Goal: Information Seeking & Learning: Find specific fact

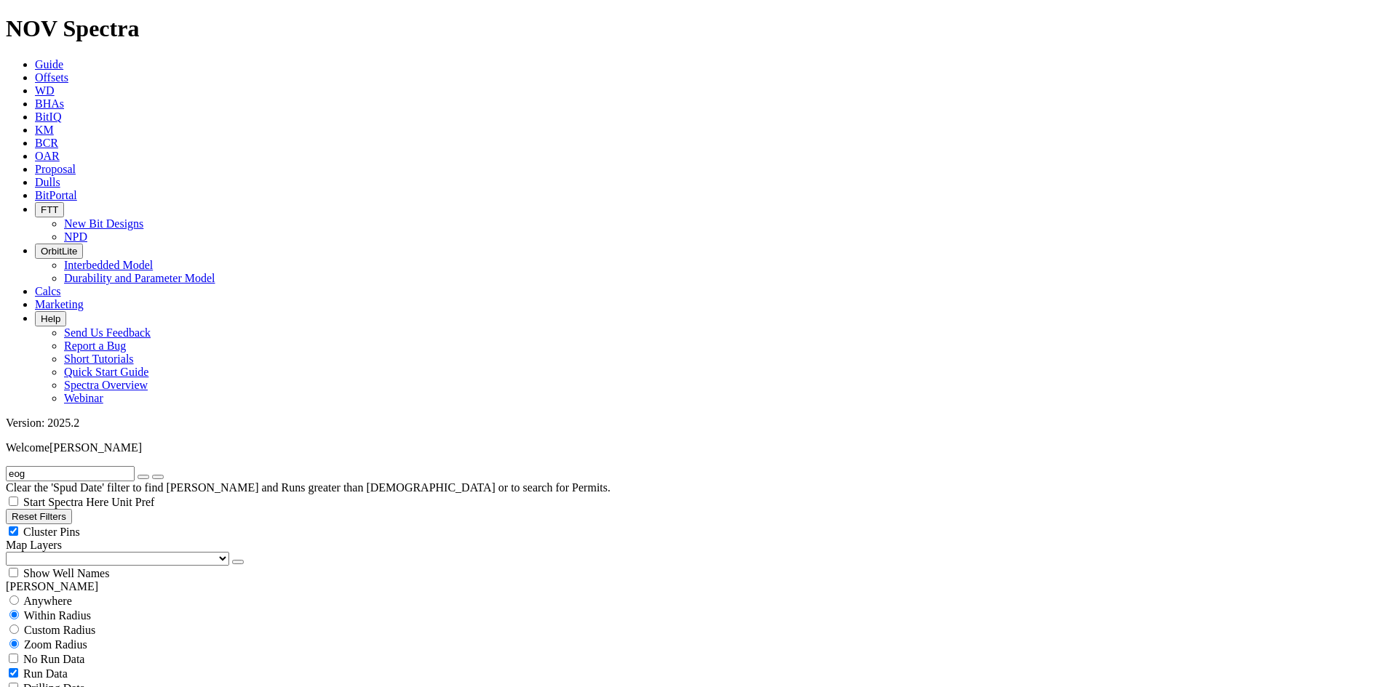
scroll to position [509, 0]
click at [72, 509] on button "Reset Filters" at bounding box center [39, 516] width 66 height 15
checkbox input "true"
type input "[DATE]"
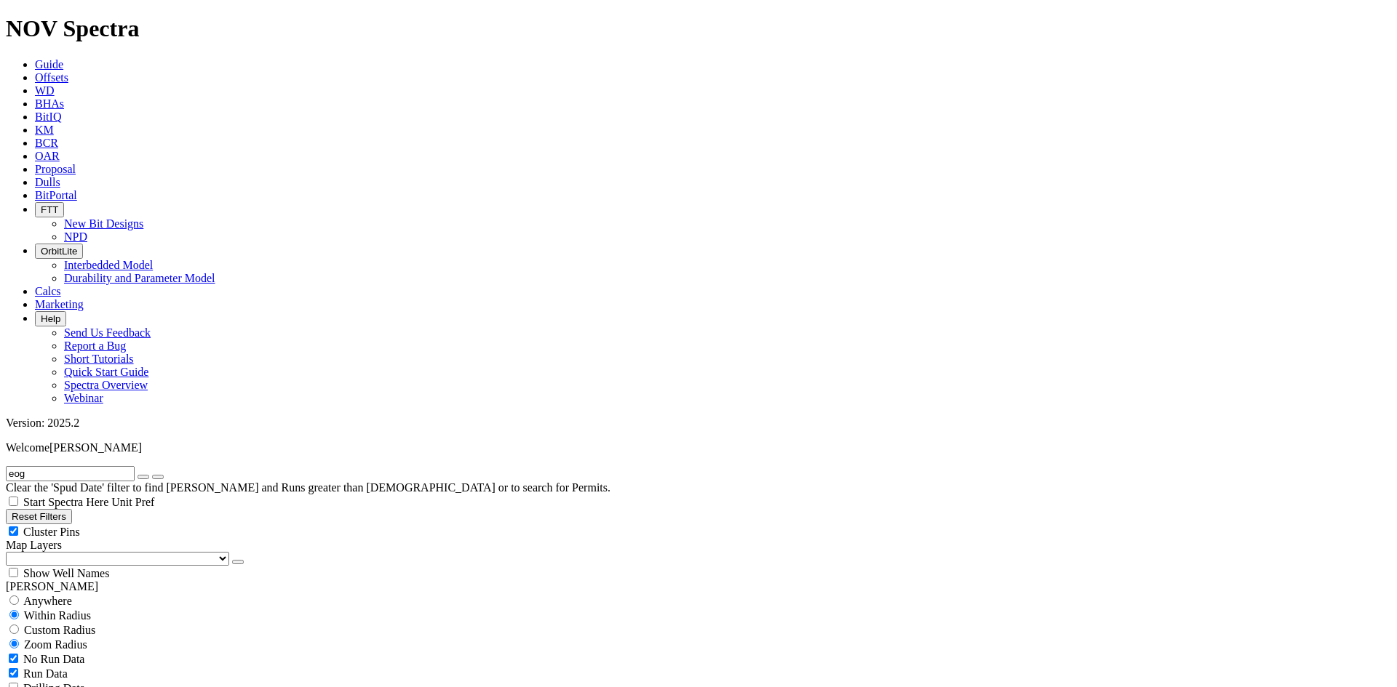
select select
drag, startPoint x: 90, startPoint y: 57, endPoint x: 81, endPoint y: 63, distance: 10.1
click at [85, 466] on input "text" at bounding box center [70, 473] width 129 height 15
type input "saguaro"
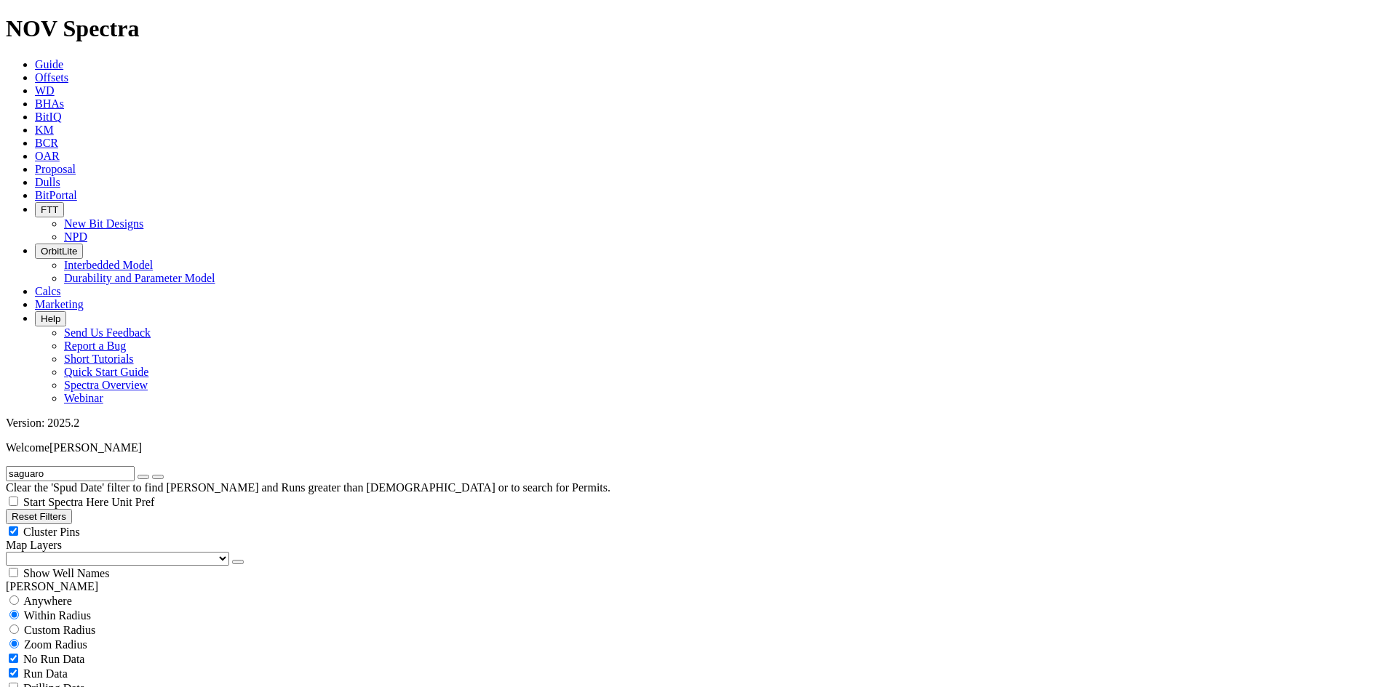
scroll to position [1137, 0]
